Goal: Check status

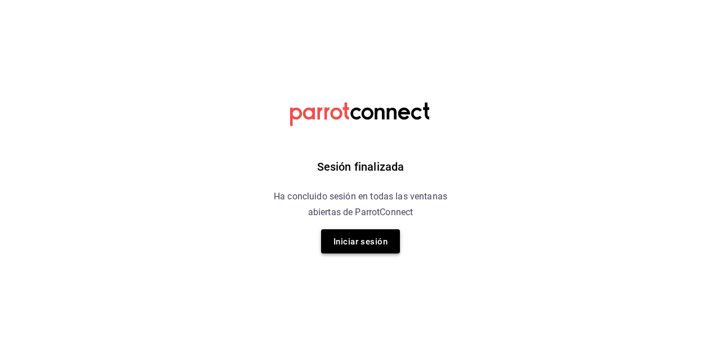
click at [345, 250] on button "Iniciar sesión" at bounding box center [360, 241] width 79 height 24
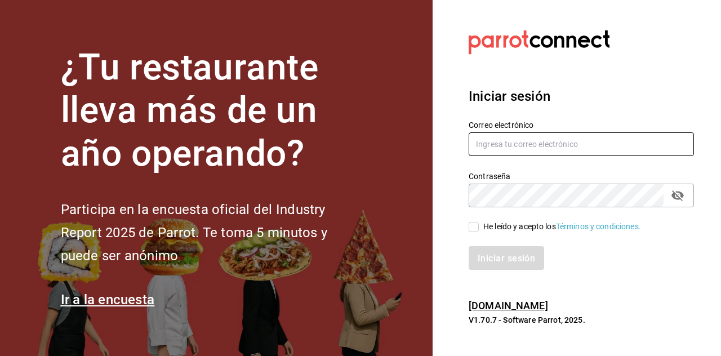
click at [540, 156] on input "text" at bounding box center [581, 144] width 225 height 24
type input "cafeteria@fikakaffe.mx"
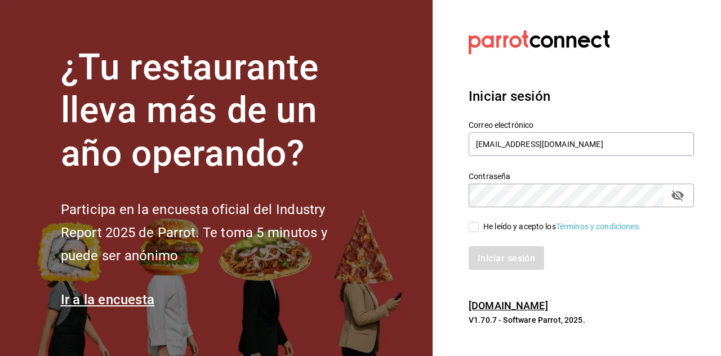
drag, startPoint x: 472, startPoint y: 254, endPoint x: 477, endPoint y: 260, distance: 7.6
click at [473, 232] on input "He leído y acepto los Términos y condiciones." at bounding box center [474, 227] width 10 height 10
checkbox input "true"
click at [490, 284] on div "Iniciar sesión Correo electrónico cafeteria@fikakaffe.mx Contraseña Contraseña …" at bounding box center [581, 178] width 225 height 211
click at [487, 264] on font "Iniciar sesión" at bounding box center [506, 258] width 57 height 11
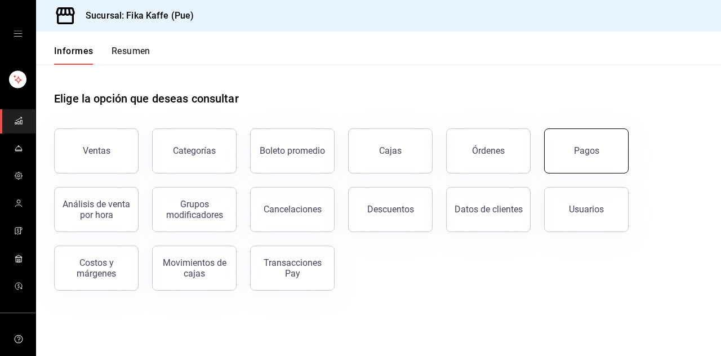
click at [553, 149] on button "Pagos" at bounding box center [586, 150] width 85 height 45
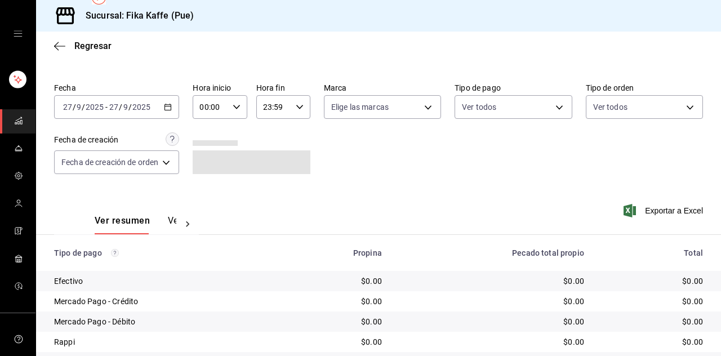
scroll to position [54, 0]
click at [118, 103] on input "27" at bounding box center [114, 107] width 10 height 9
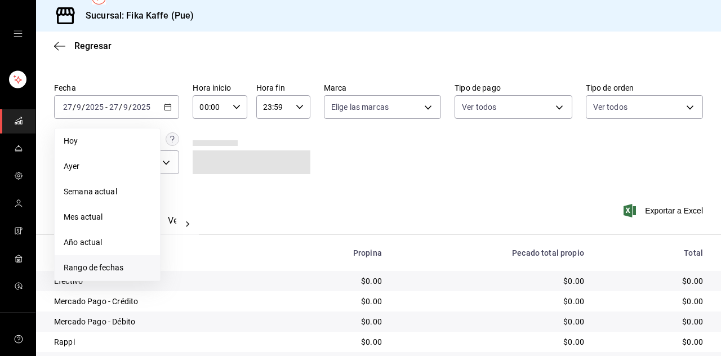
click at [86, 263] on font "Rango de fechas" at bounding box center [94, 267] width 60 height 9
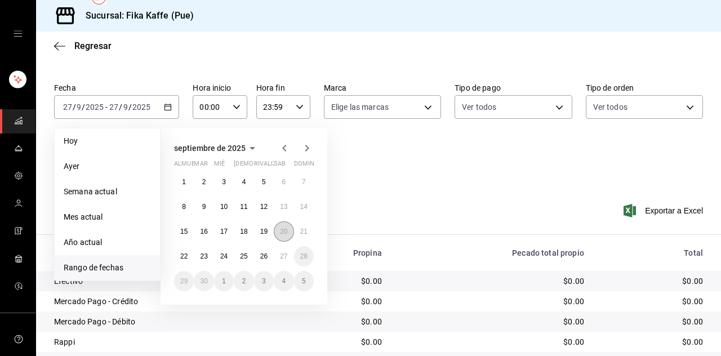
click at [283, 228] on font "20" at bounding box center [283, 232] width 7 height 8
click at [259, 246] on button "26" at bounding box center [264, 256] width 20 height 20
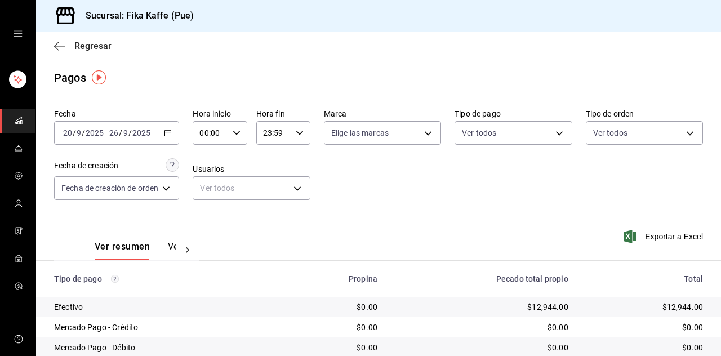
click at [55, 46] on icon "button" at bounding box center [59, 46] width 11 height 1
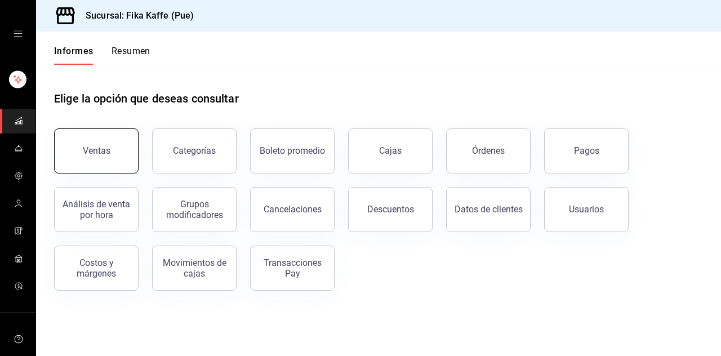
click at [102, 143] on button "Ventas" at bounding box center [96, 150] width 85 height 45
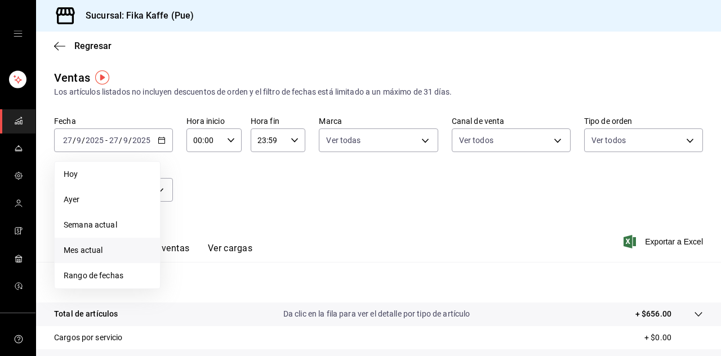
click at [99, 250] on font "Mes actual" at bounding box center [83, 250] width 39 height 9
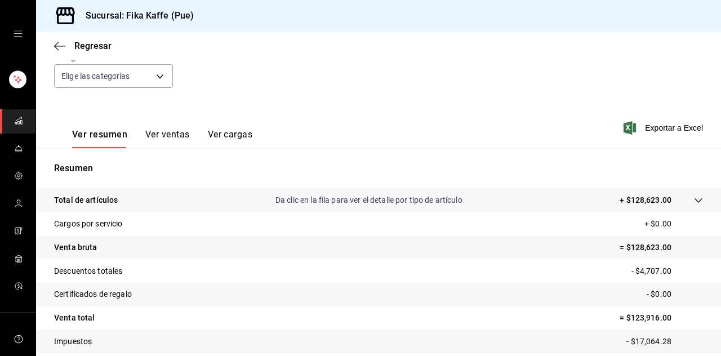
scroll to position [130, 0]
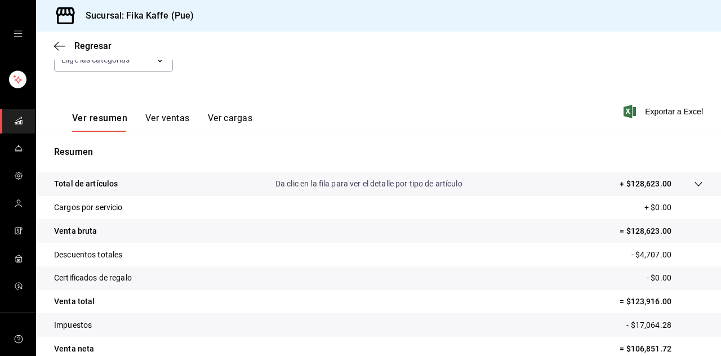
click at [486, 132] on div "Resumen Total de artículos Da clic en la fila para ver el detalle por tipo de a…" at bounding box center [378, 253] width 685 height 242
